Goal: Task Accomplishment & Management: Manage account settings

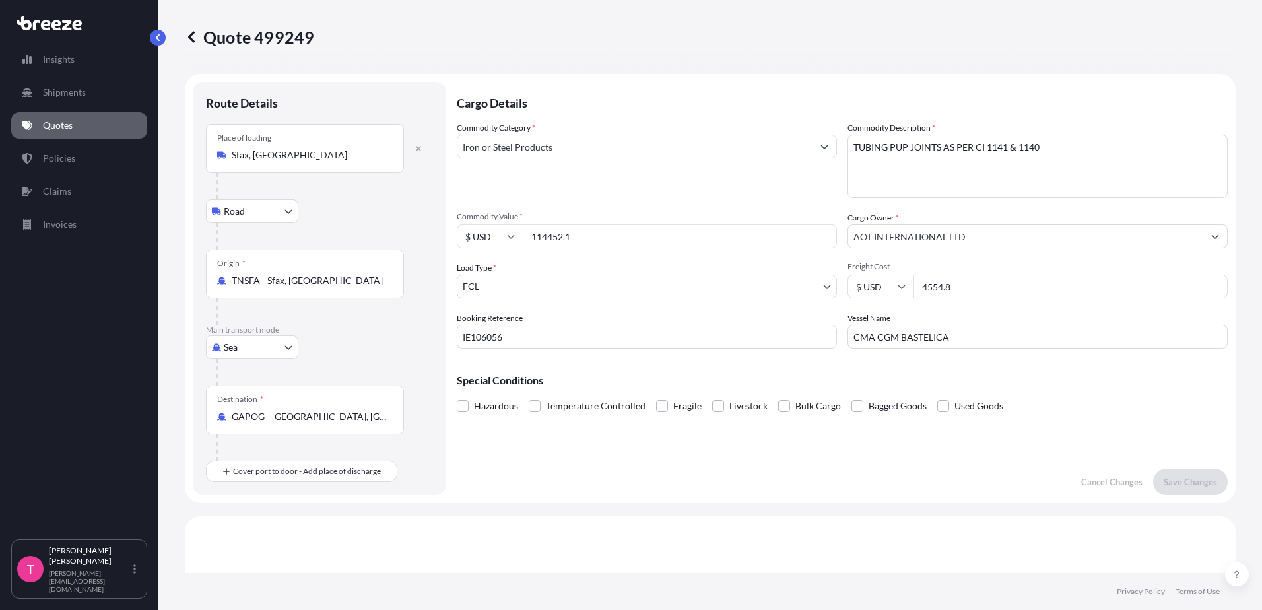
select select "Road"
select select "Sea"
select select "2"
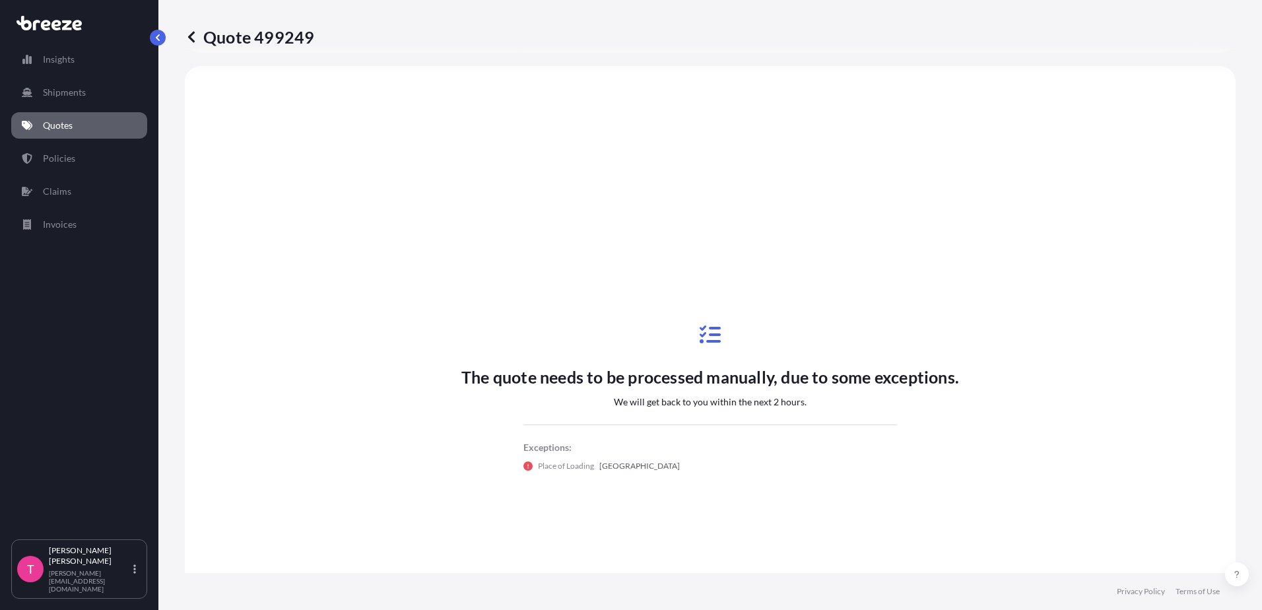
click at [189, 36] on icon at bounding box center [191, 36] width 13 height 13
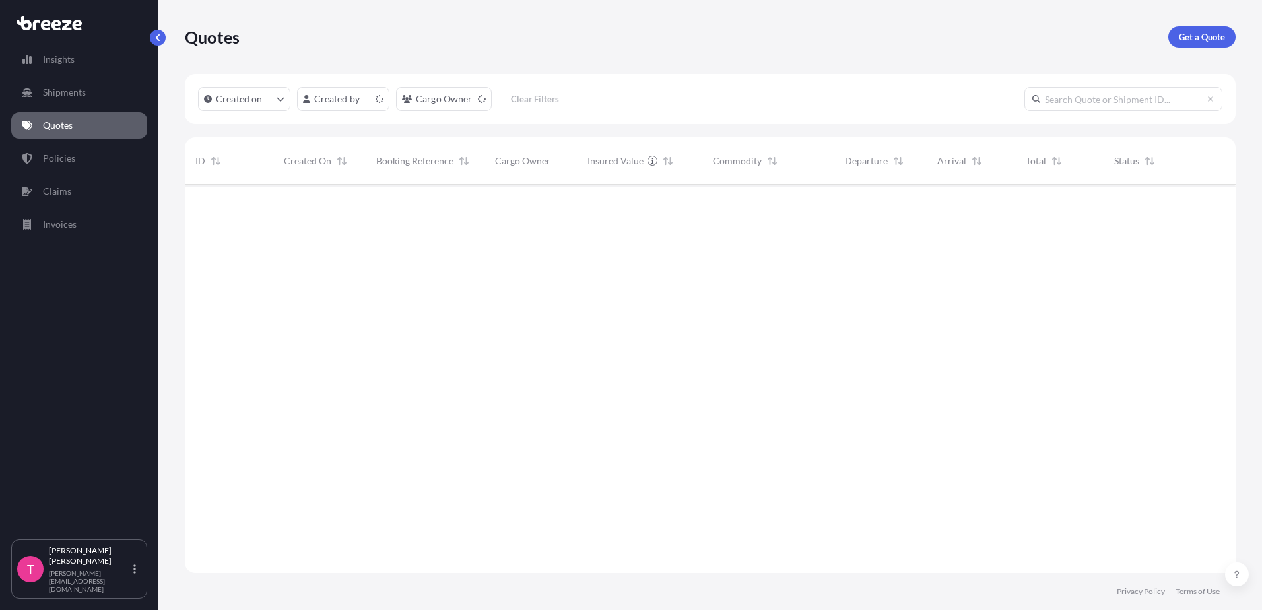
scroll to position [385, 1041]
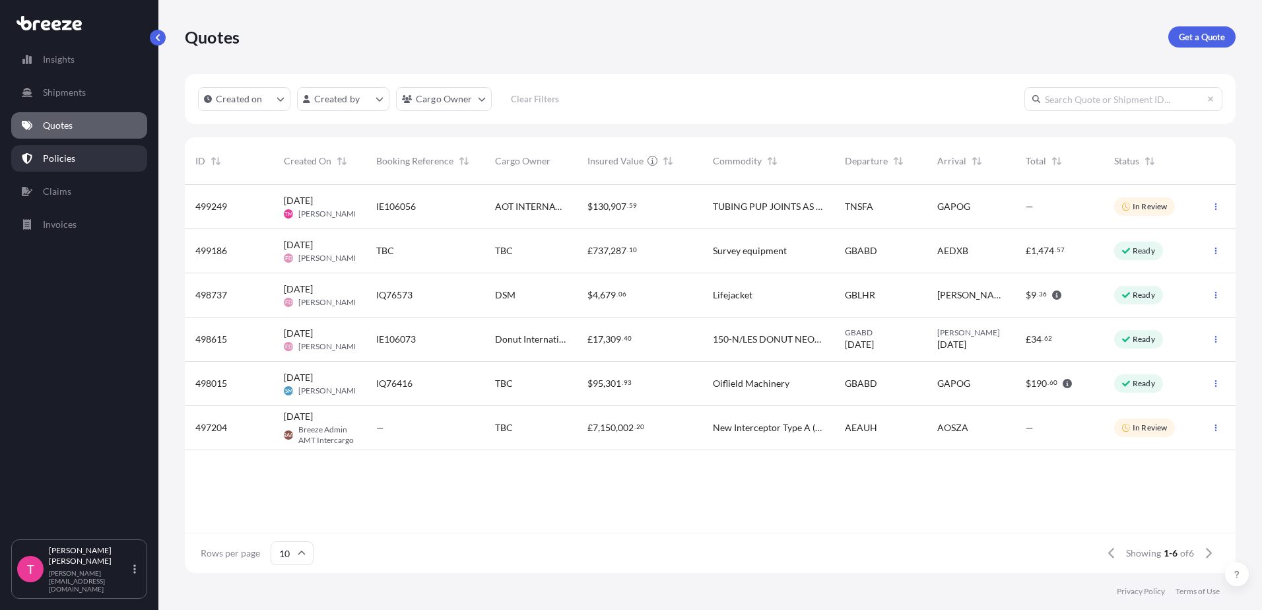
click at [57, 158] on p "Policies" at bounding box center [59, 158] width 32 height 13
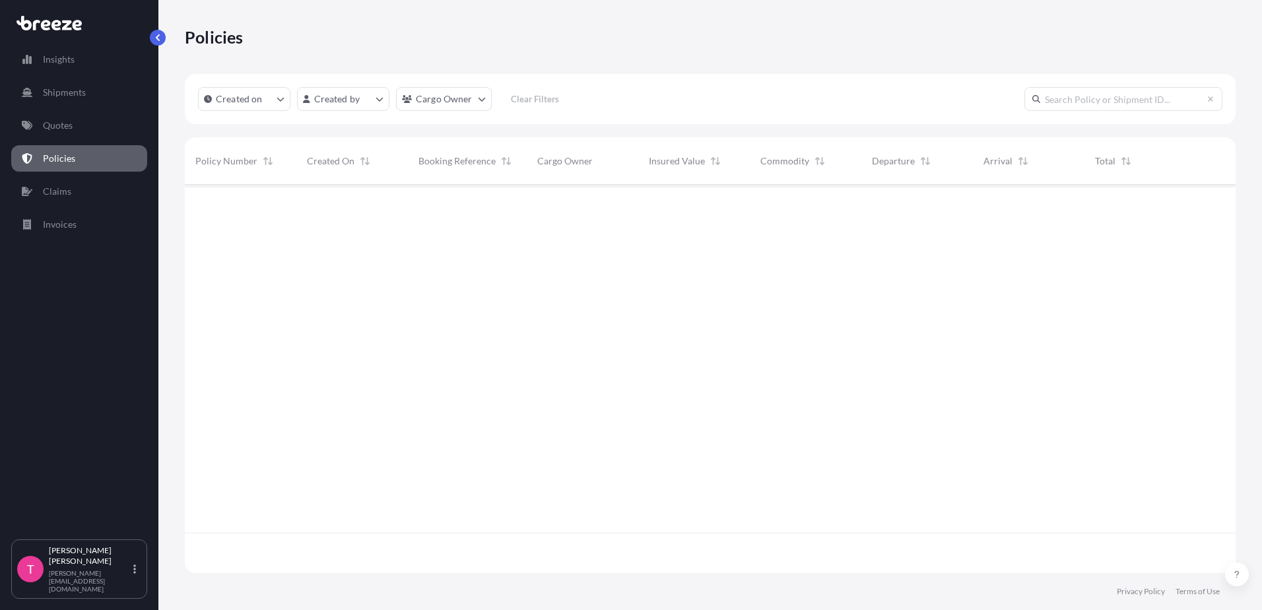
scroll to position [385, 1041]
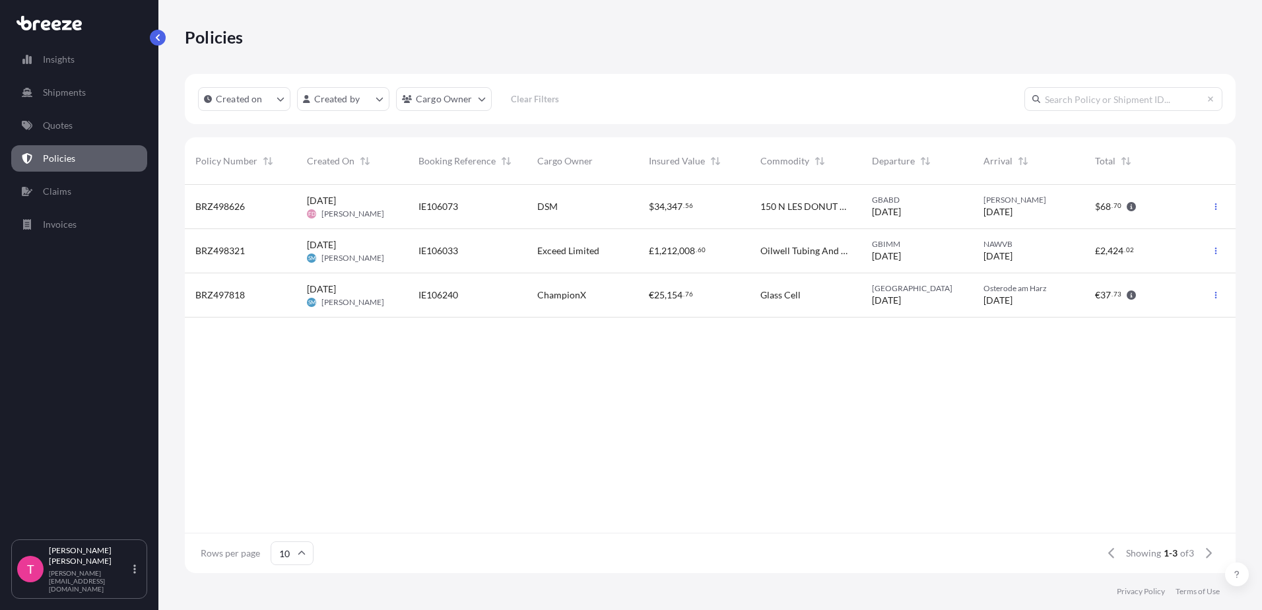
click at [657, 257] on div "£ 1 , 212 , 008 . 60" at bounding box center [694, 251] width 112 height 44
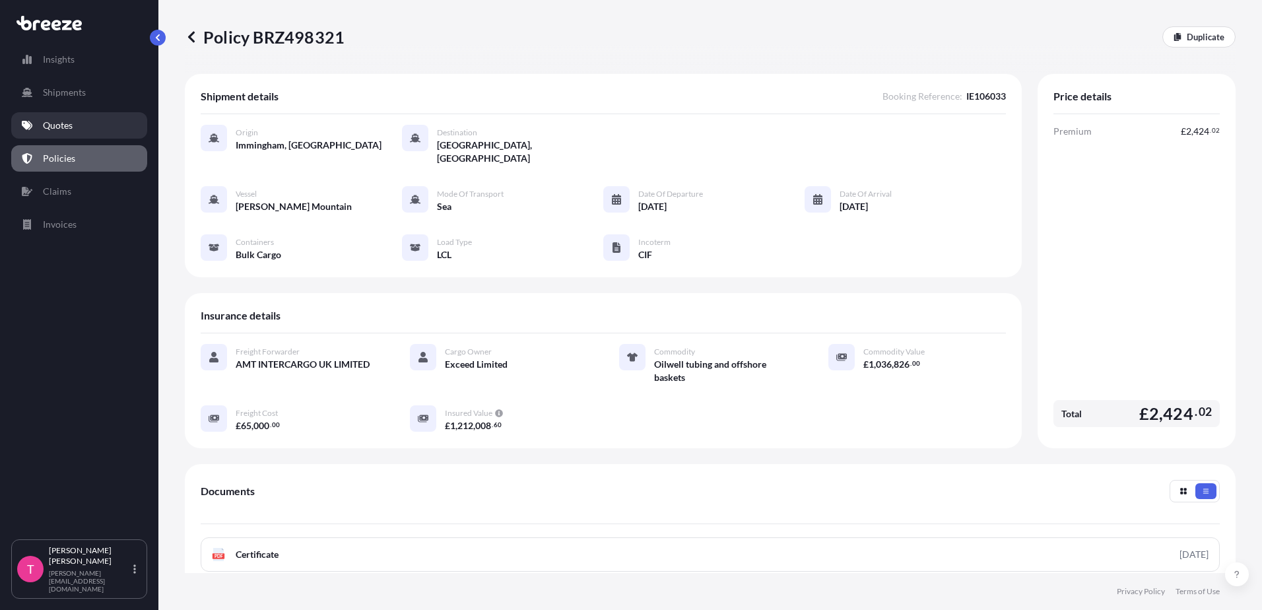
click at [52, 119] on p "Quotes" at bounding box center [58, 125] width 30 height 13
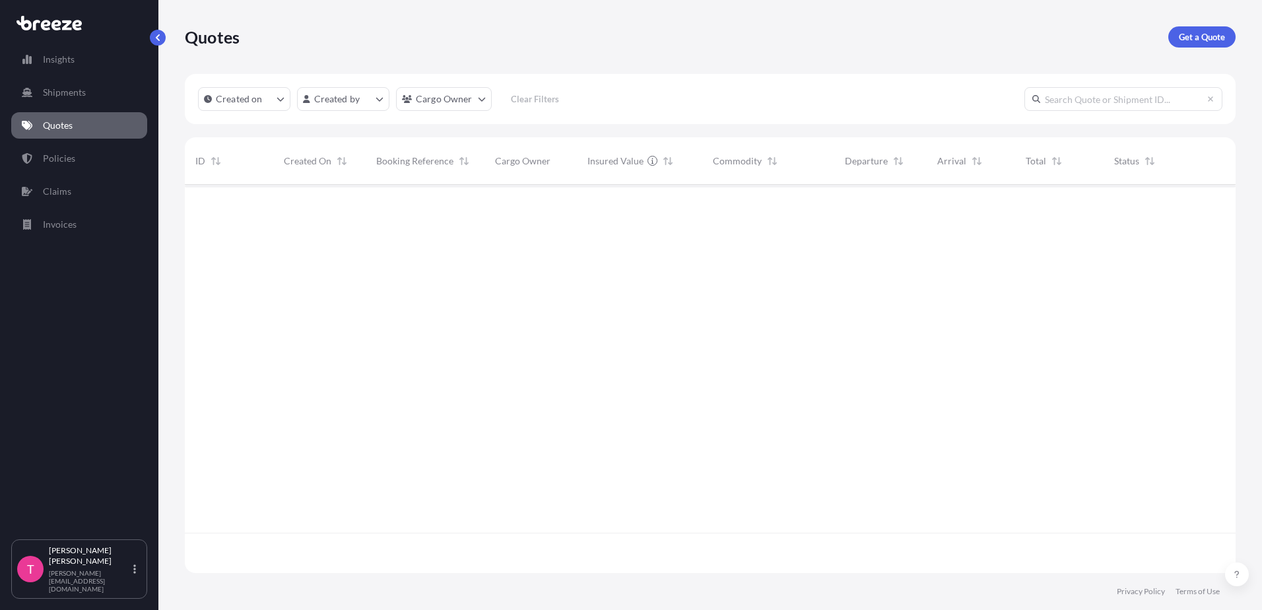
scroll to position [385, 1041]
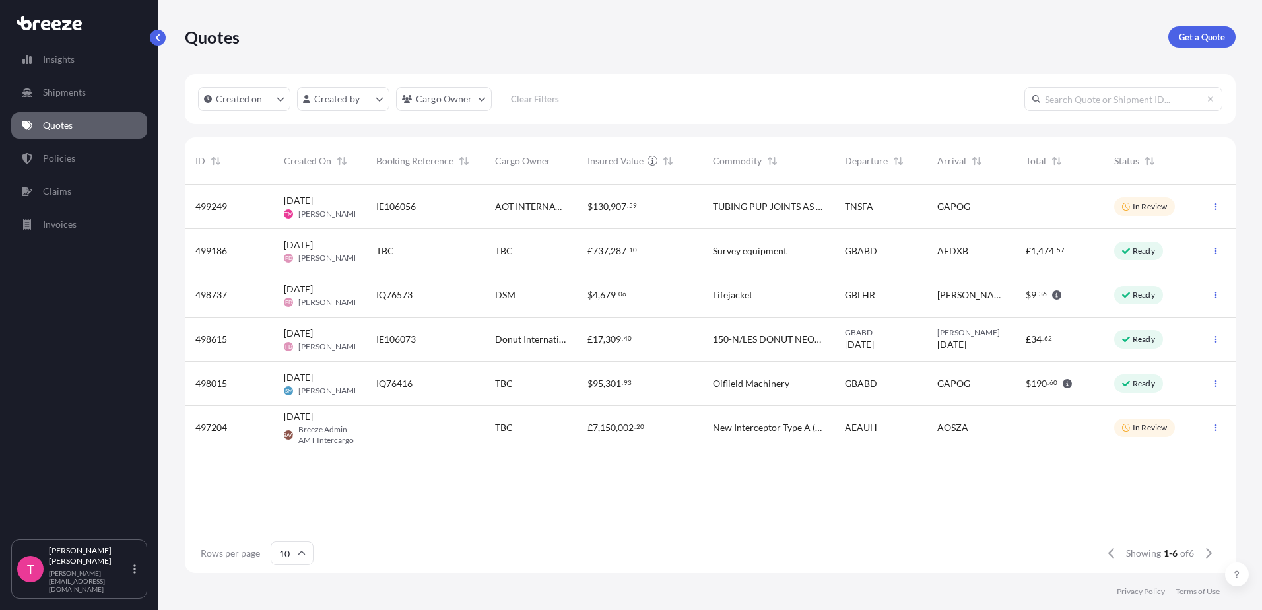
click at [755, 379] on span "Oiflield Machinery" at bounding box center [751, 383] width 77 height 13
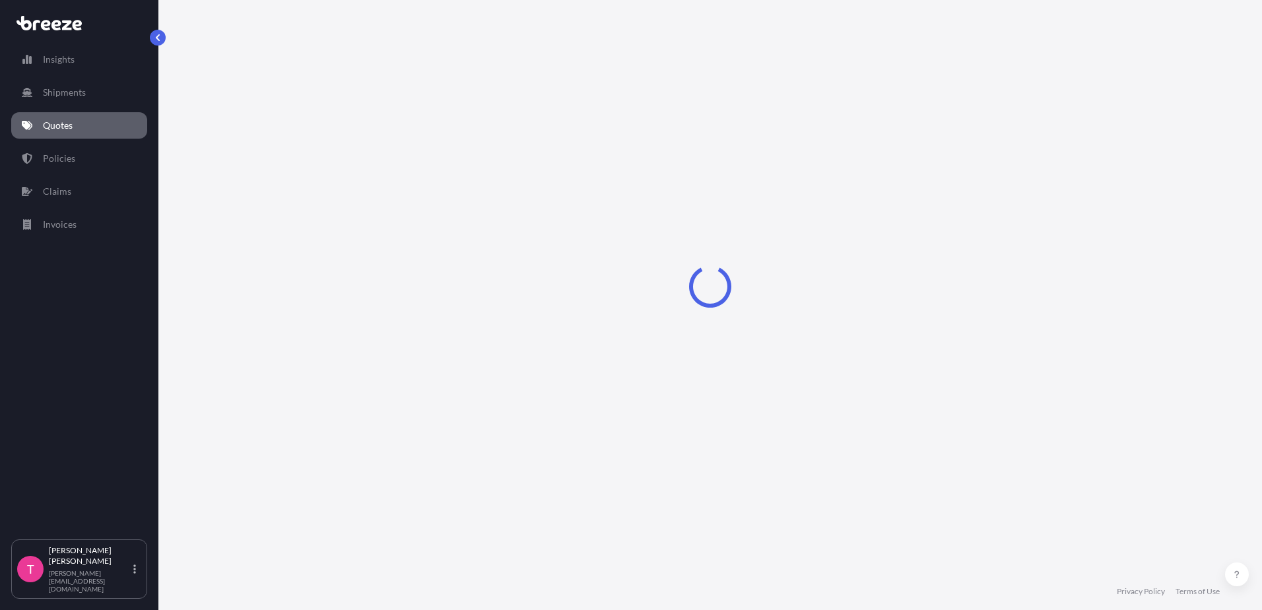
select select "Road"
select select "Sea"
select select "1"
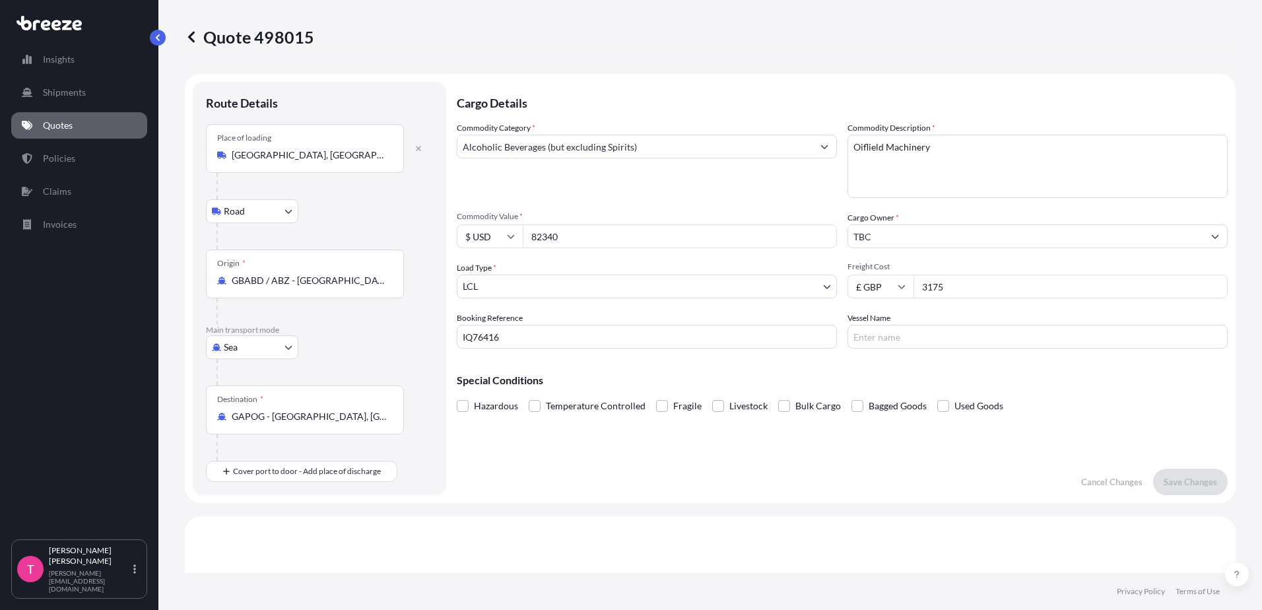
click at [59, 127] on p "Quotes" at bounding box center [58, 125] width 30 height 13
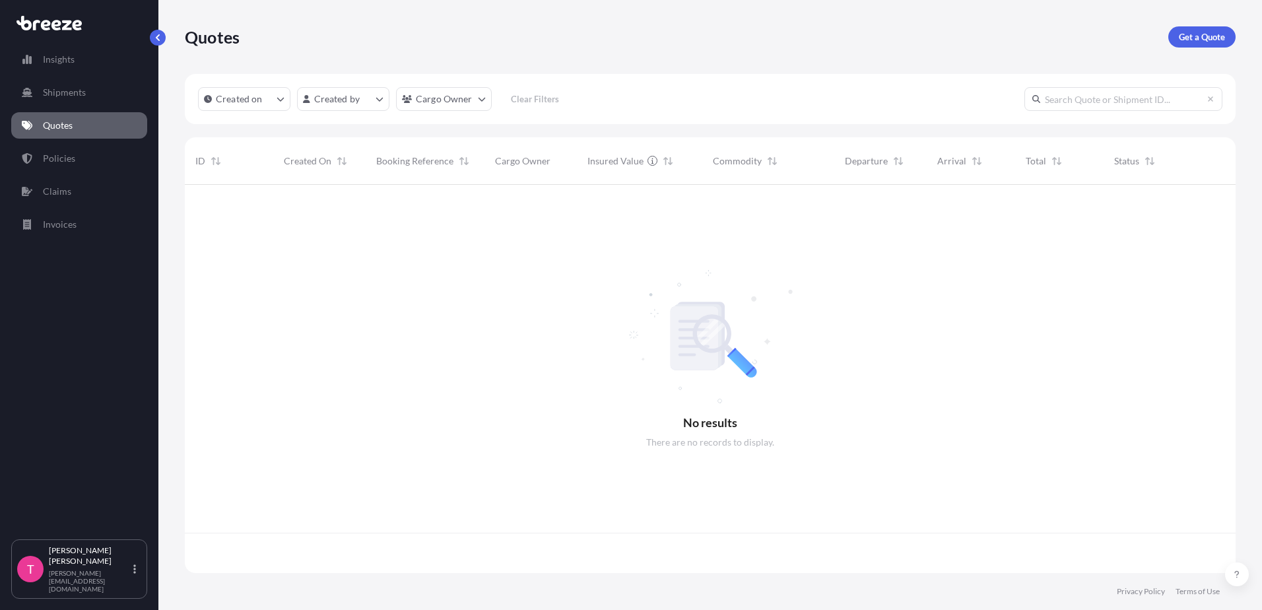
scroll to position [385, 1041]
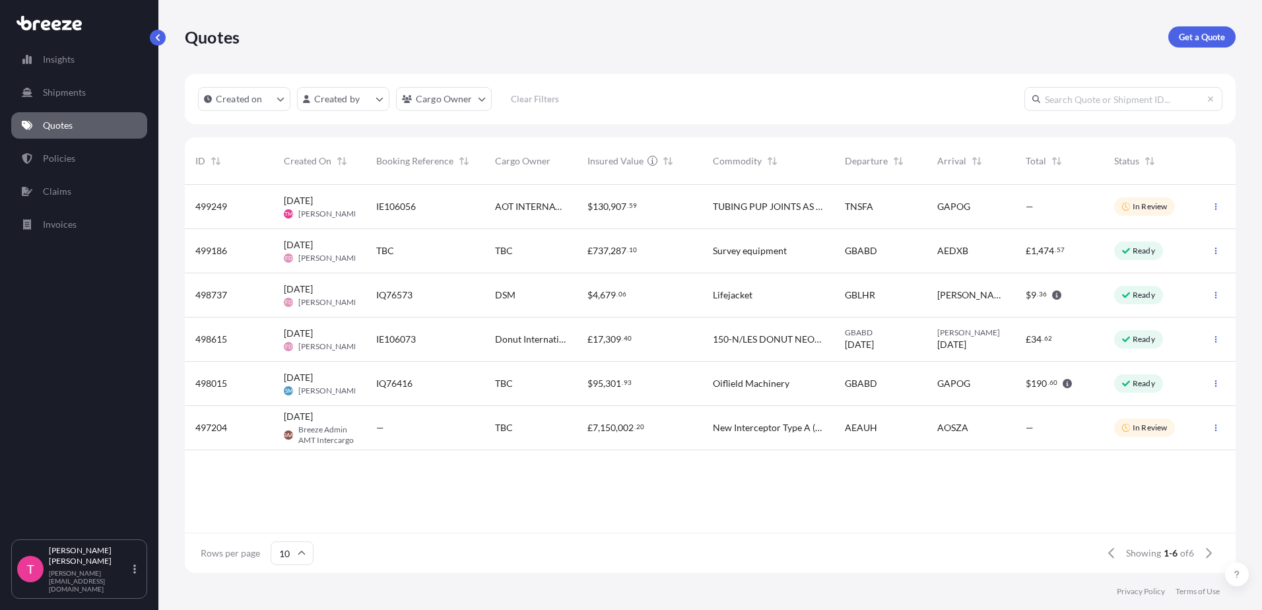
click at [532, 205] on span "AOT INTERNATIONAL LTD" at bounding box center [530, 206] width 71 height 13
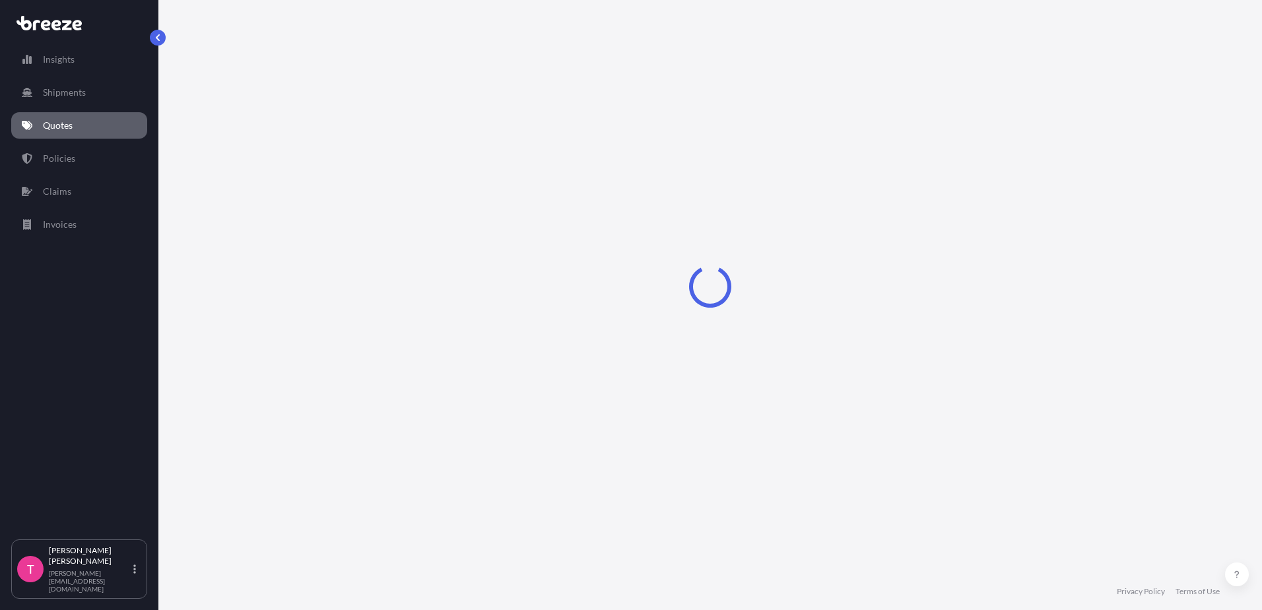
select select "Road"
select select "Sea"
select select "2"
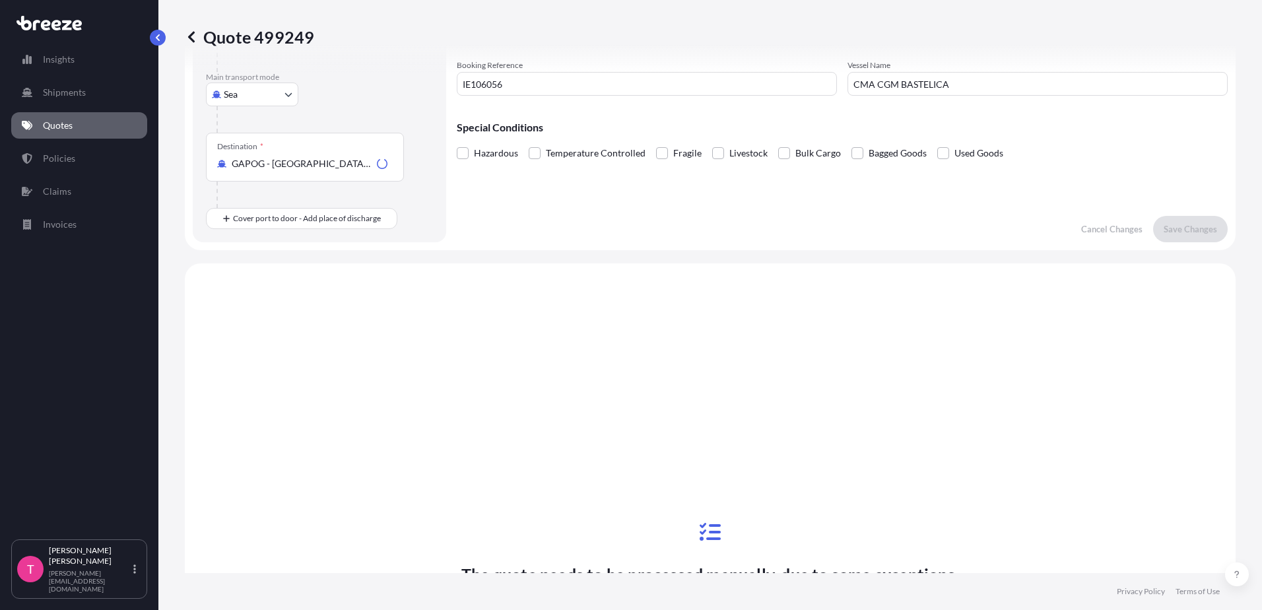
scroll to position [450, 0]
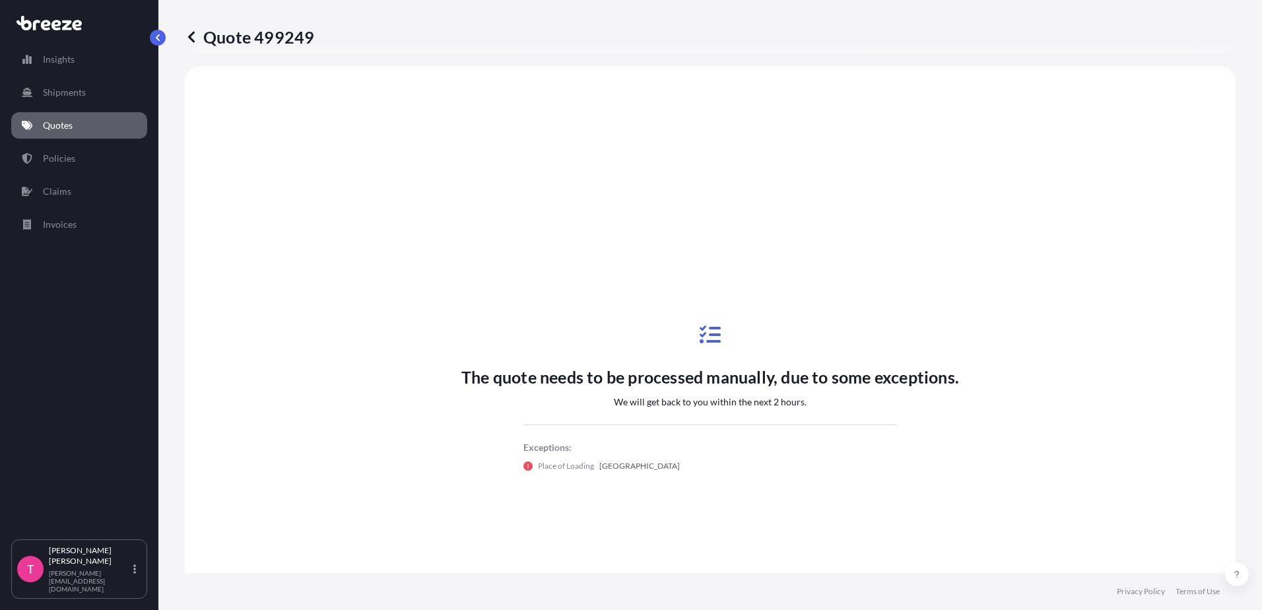
click at [61, 115] on link "Quotes" at bounding box center [79, 125] width 136 height 26
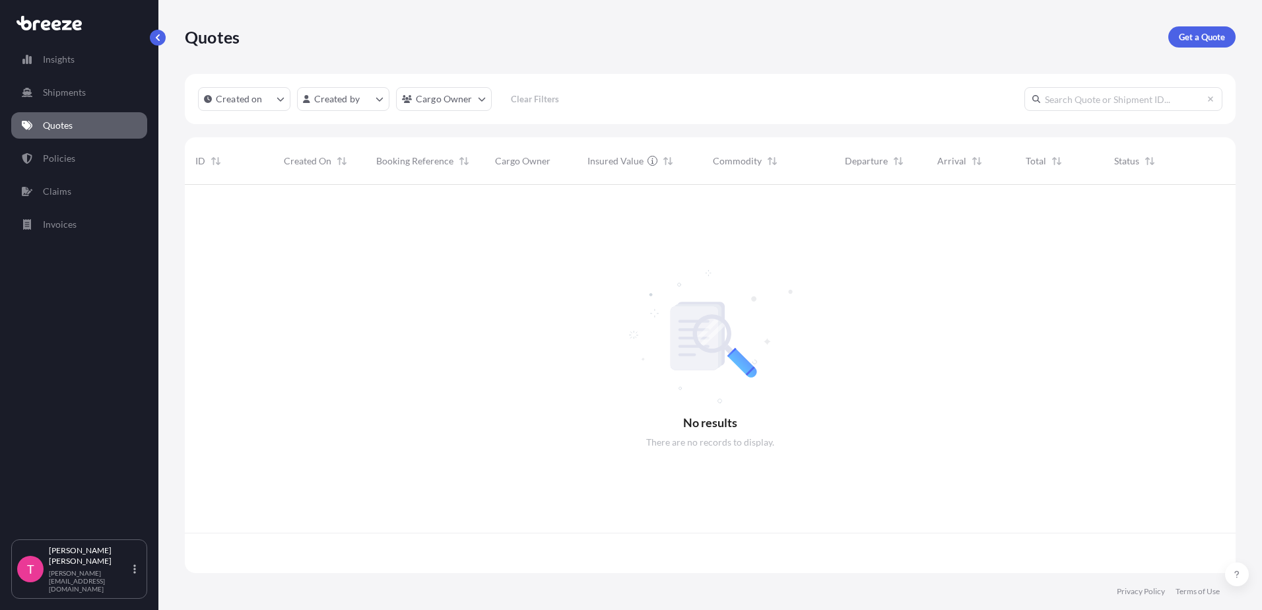
scroll to position [385, 1041]
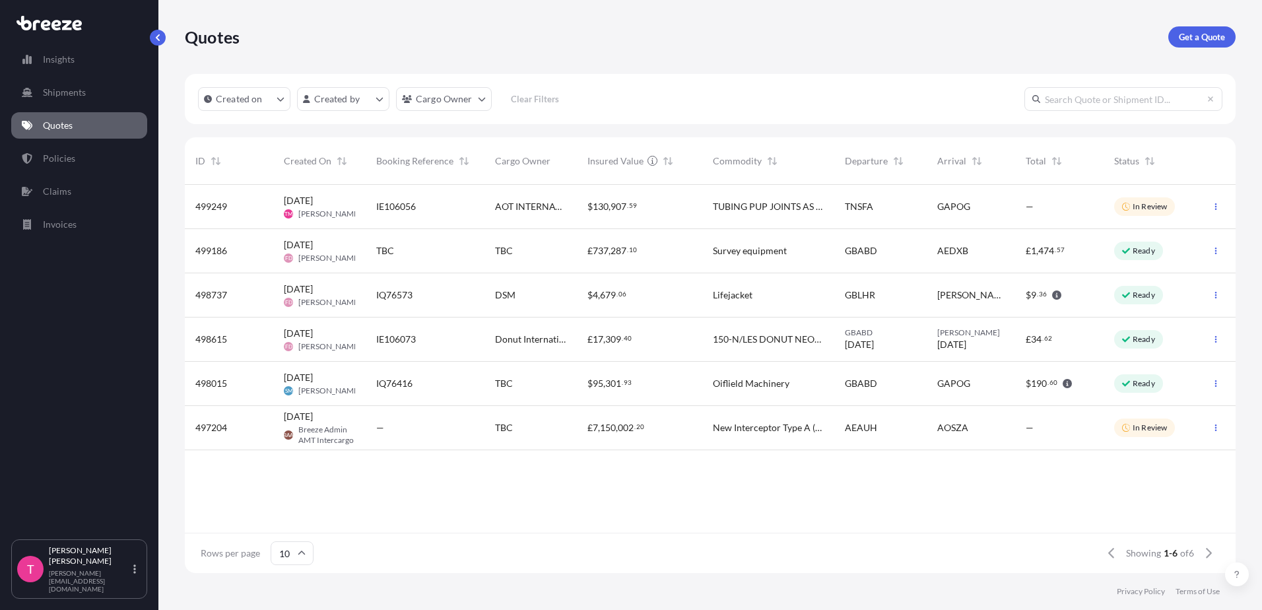
click at [610, 205] on span "," at bounding box center [609, 206] width 2 height 9
select select "Road"
select select "Sea"
select select "2"
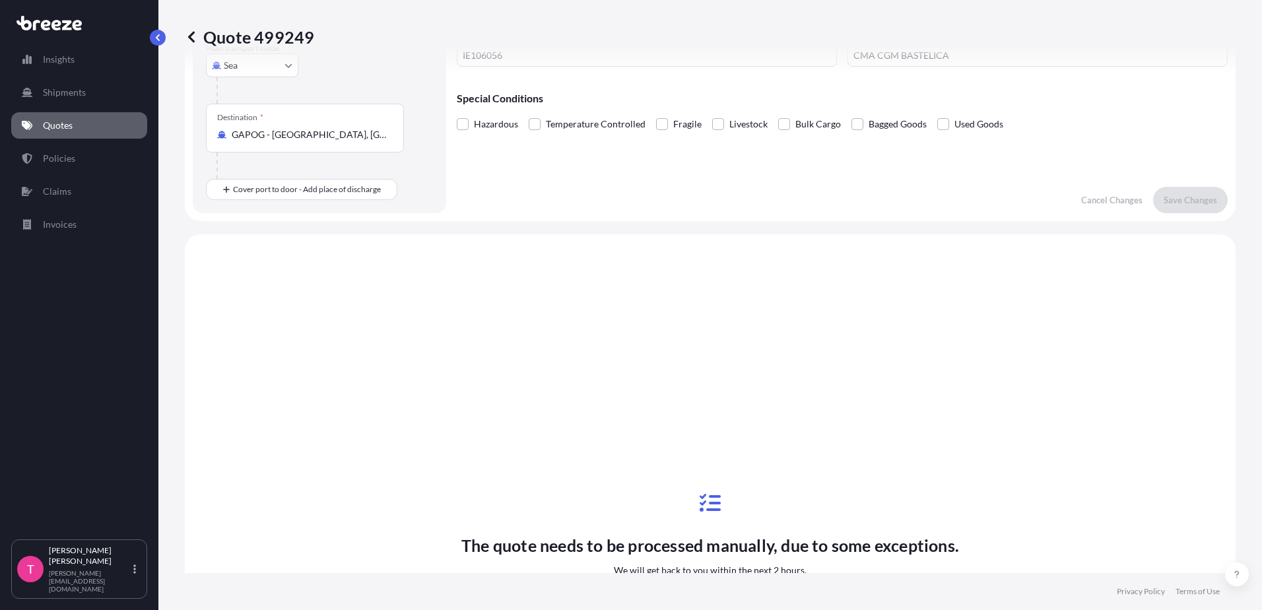
scroll to position [450, 0]
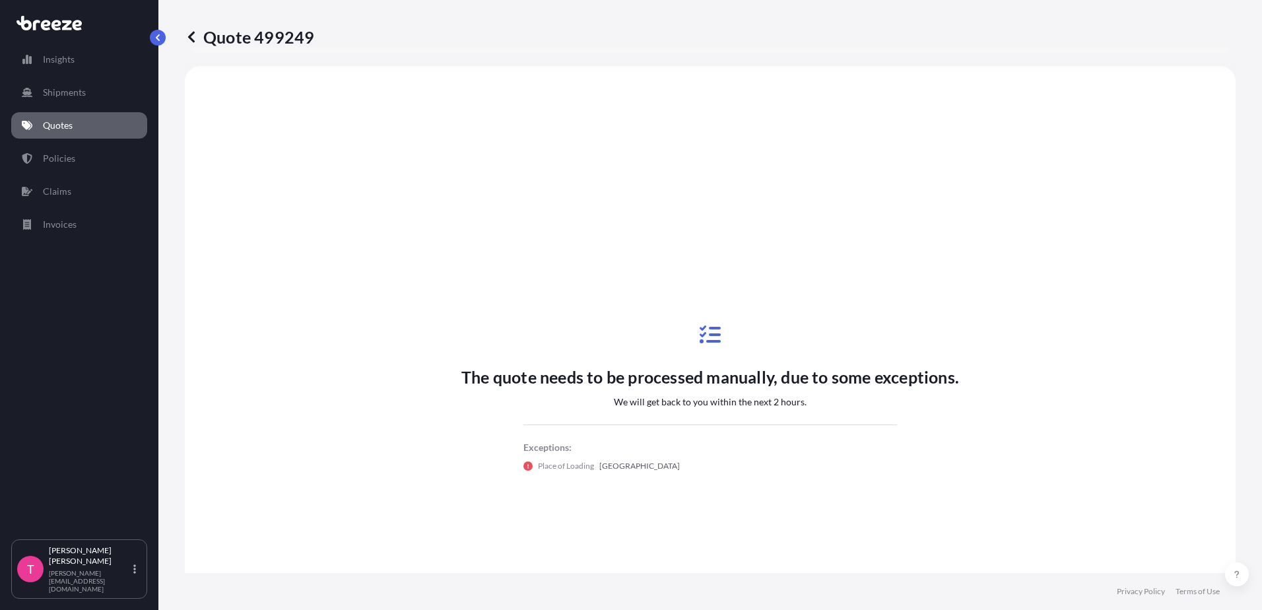
click at [63, 122] on p "Quotes" at bounding box center [58, 125] width 30 height 13
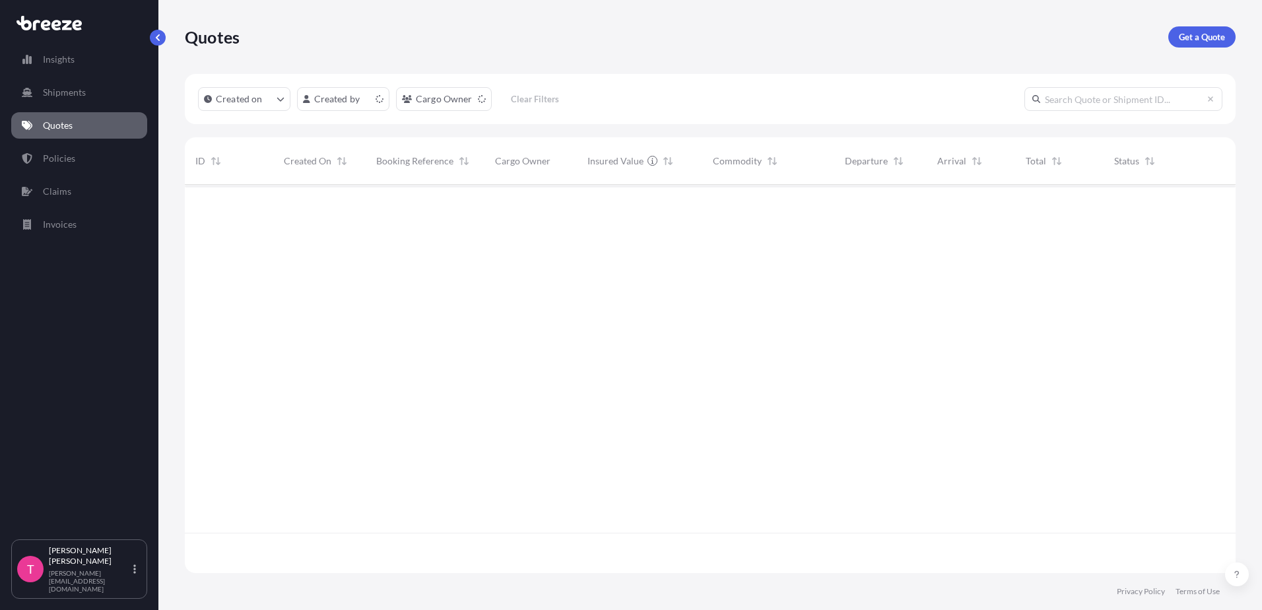
scroll to position [385, 1041]
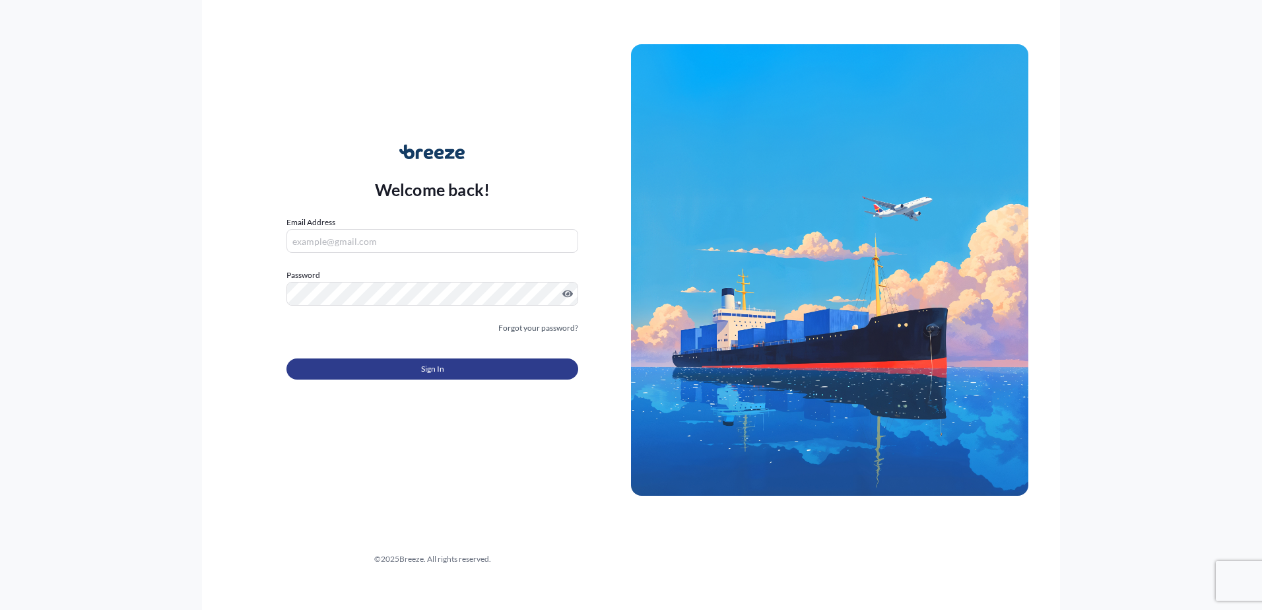
type input "[PERSON_NAME][EMAIL_ADDRESS][DOMAIN_NAME]"
click at [442, 365] on span "Sign In" at bounding box center [432, 368] width 23 height 13
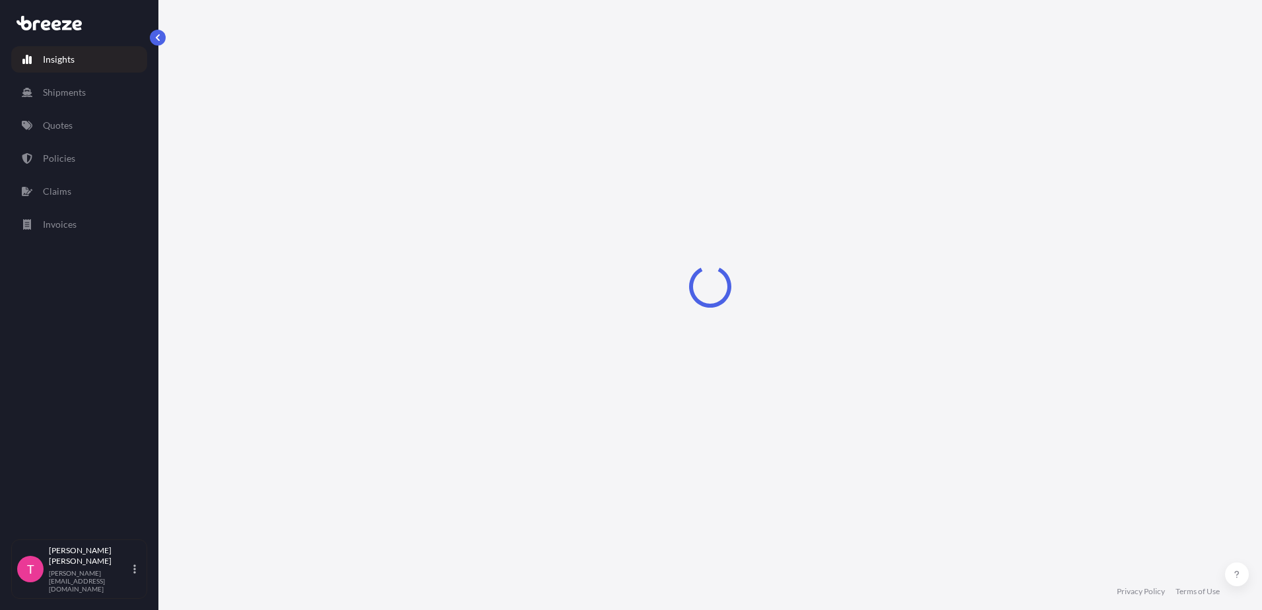
select select "2025"
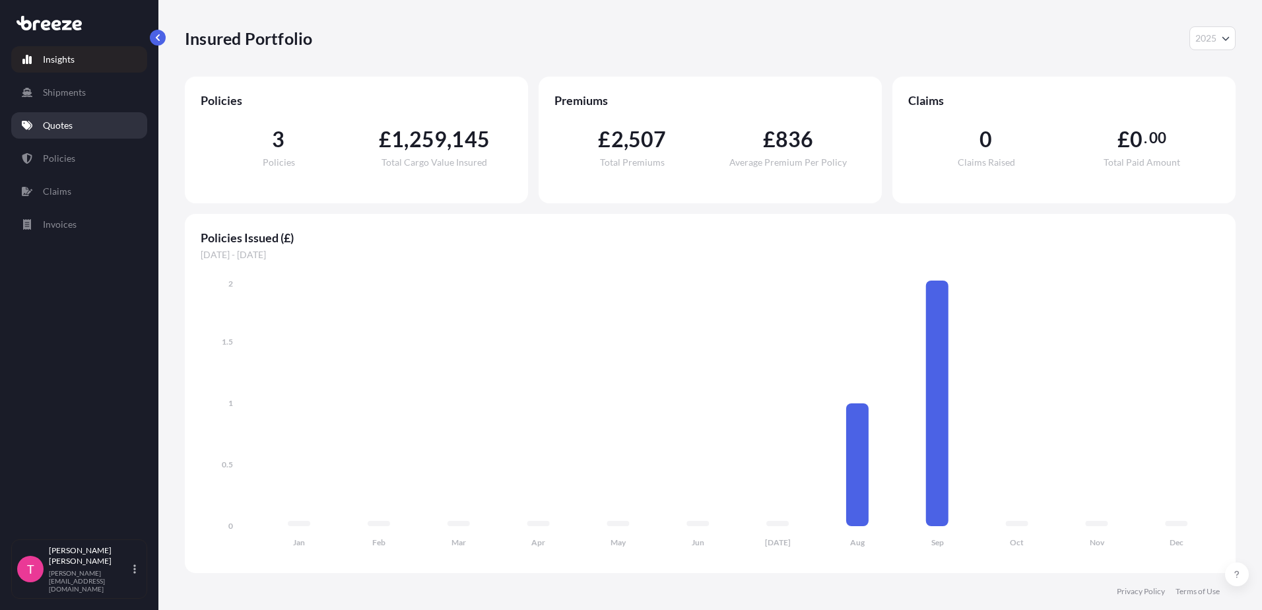
click at [73, 125] on link "Quotes" at bounding box center [79, 125] width 136 height 26
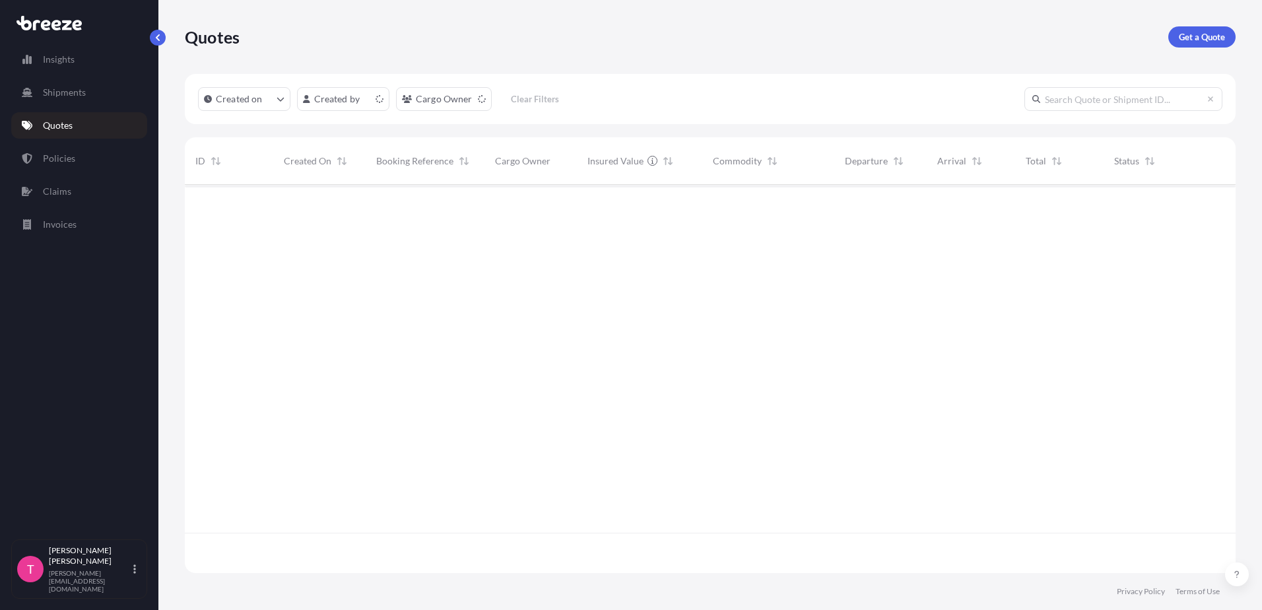
scroll to position [385, 1041]
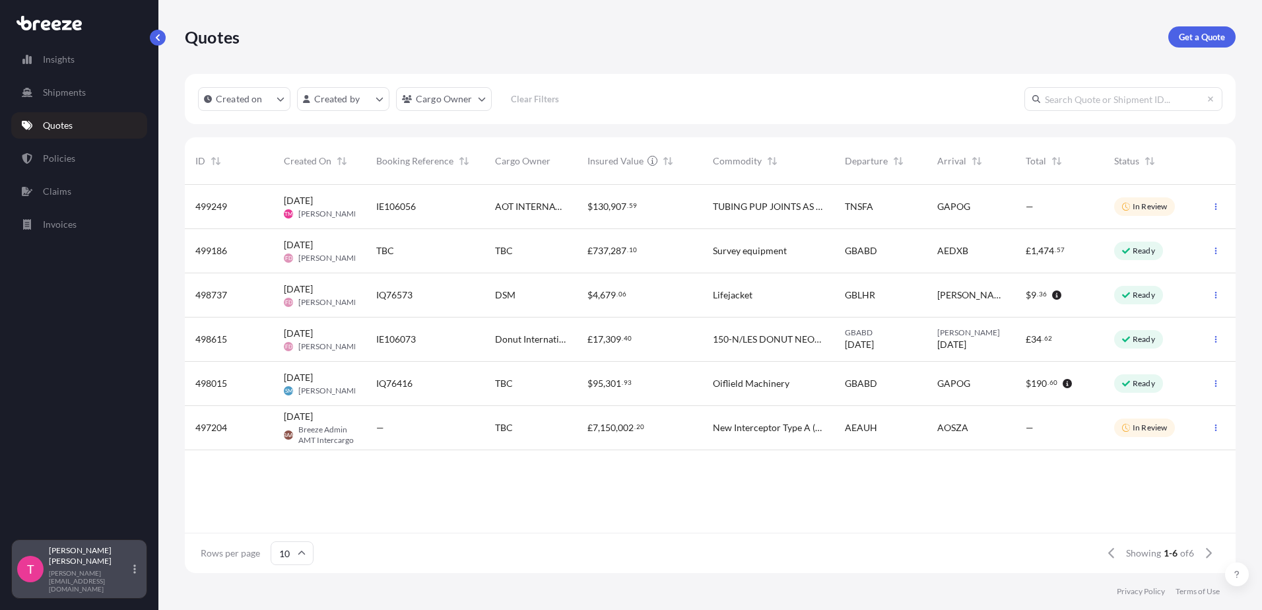
click at [107, 566] on p "[PERSON_NAME]" at bounding box center [90, 555] width 82 height 21
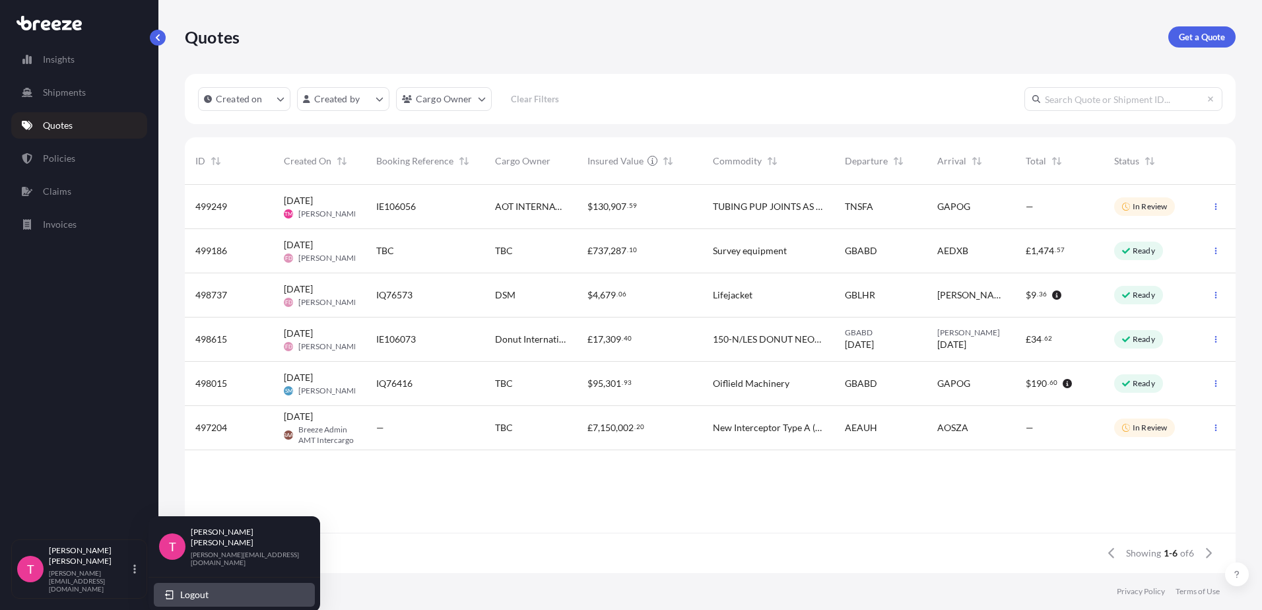
click at [191, 588] on span "Logout" at bounding box center [194, 594] width 28 height 13
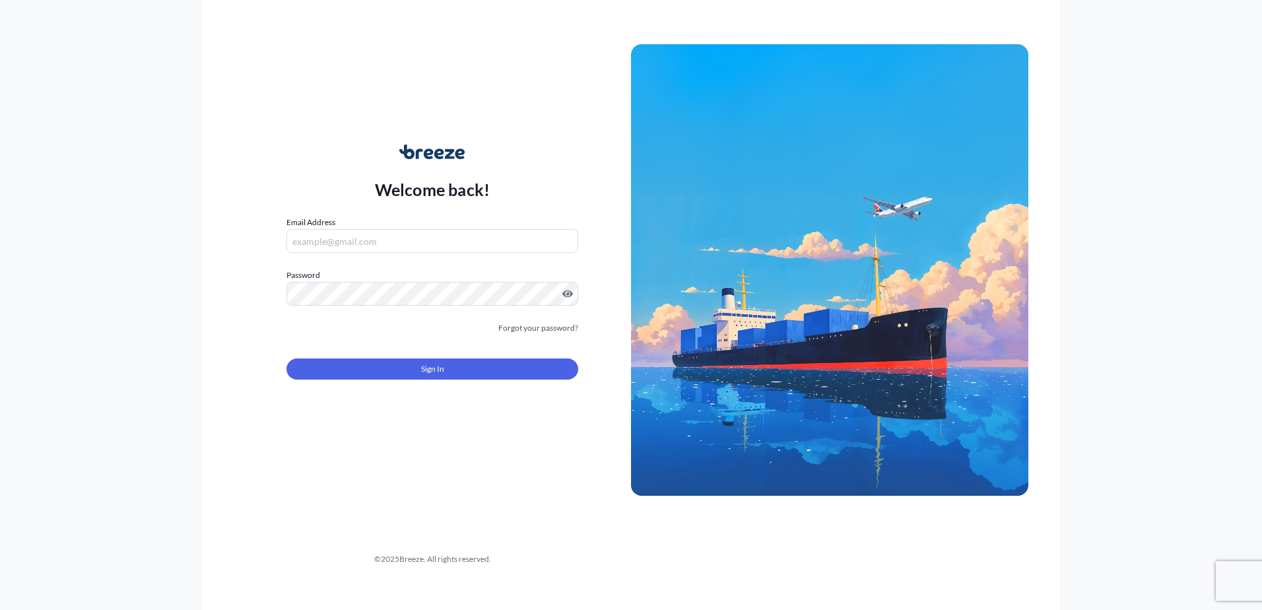
type input "[PERSON_NAME][EMAIL_ADDRESS][DOMAIN_NAME]"
